Goal: Check status: Check status

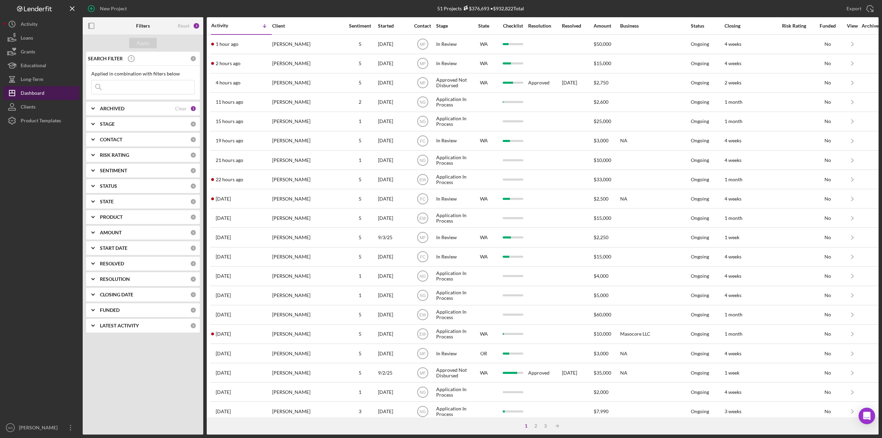
click at [38, 93] on div "Dashboard" at bounding box center [33, 94] width 24 height 16
click at [52, 187] on div at bounding box center [41, 274] width 76 height 293
click at [42, 95] on div "Dashboard" at bounding box center [33, 94] width 24 height 16
click at [42, 94] on div "Dashboard" at bounding box center [33, 94] width 24 height 16
click at [122, 372] on div "Apply SEARCH FILTER 0 Applied in combination with filters below Icon/Menu Close…" at bounding box center [143, 234] width 121 height 400
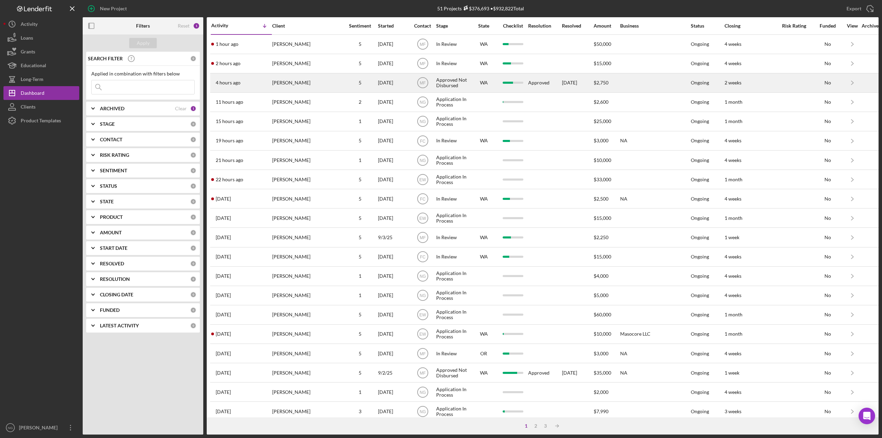
click at [245, 86] on div "4 hours ago [PERSON_NAME]" at bounding box center [241, 83] width 60 height 18
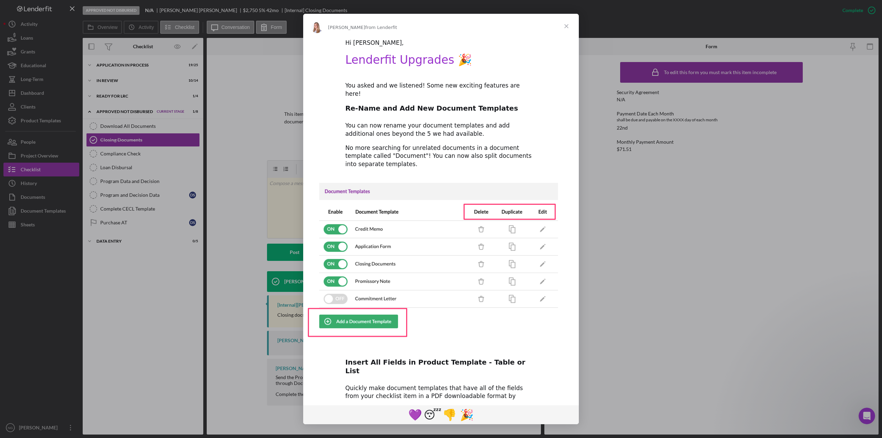
drag, startPoint x: 405, startPoint y: 58, endPoint x: 429, endPoint y: 65, distance: 25.1
drag, startPoint x: 429, startPoint y: 65, endPoint x: 567, endPoint y: 24, distance: 144.4
click at [567, 24] on span "Close" at bounding box center [566, 26] width 25 height 25
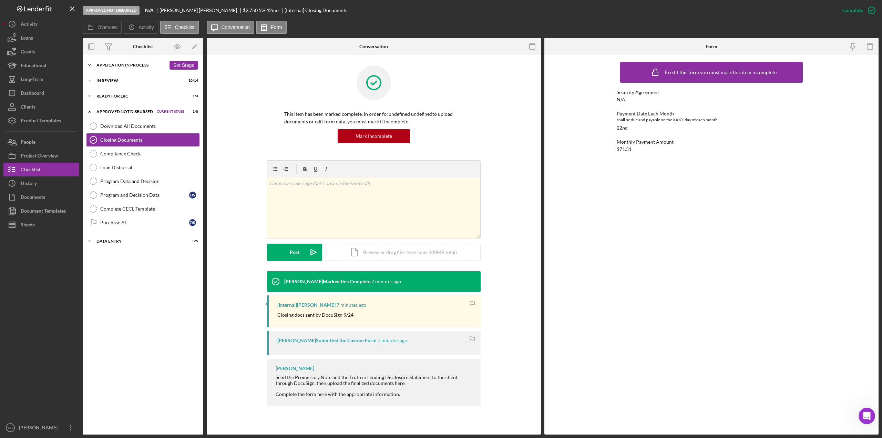
click at [126, 62] on div "Icon/Expander Application In Process 19 / 25 Set Stage" at bounding box center [143, 65] width 121 height 14
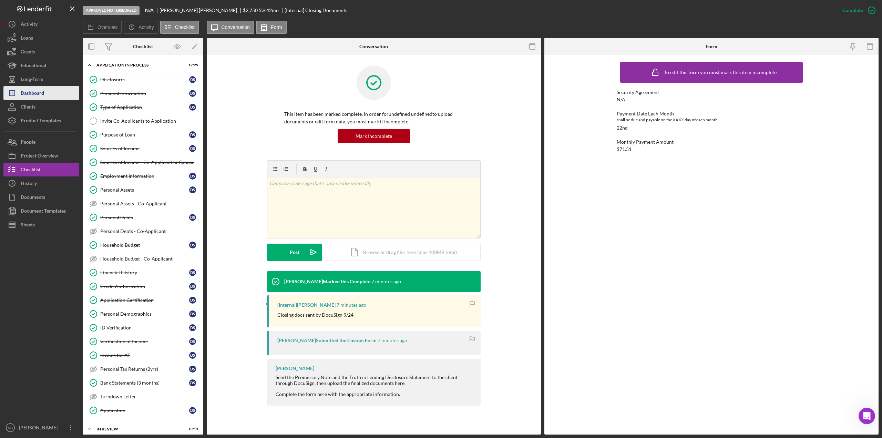
click at [42, 93] on div "Dashboard" at bounding box center [32, 94] width 23 height 16
